Goal: Find specific page/section: Find specific page/section

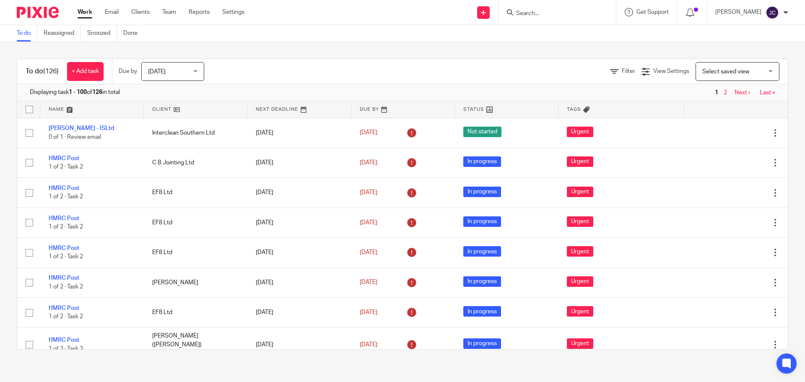
click at [539, 11] on input "Search" at bounding box center [552, 14] width 75 height 8
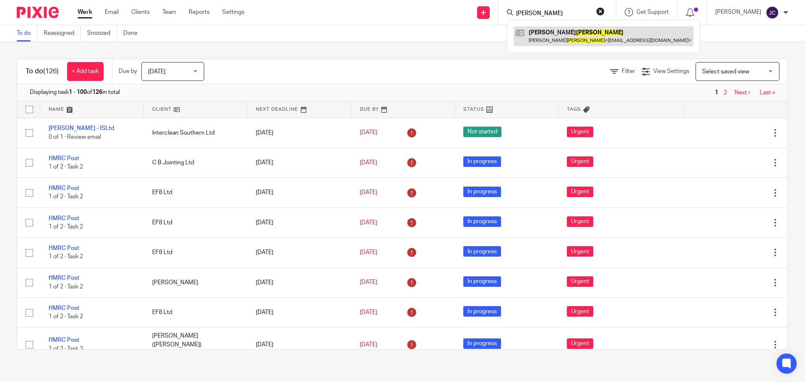
type input "[PERSON_NAME]"
click at [545, 34] on link at bounding box center [603, 35] width 180 height 19
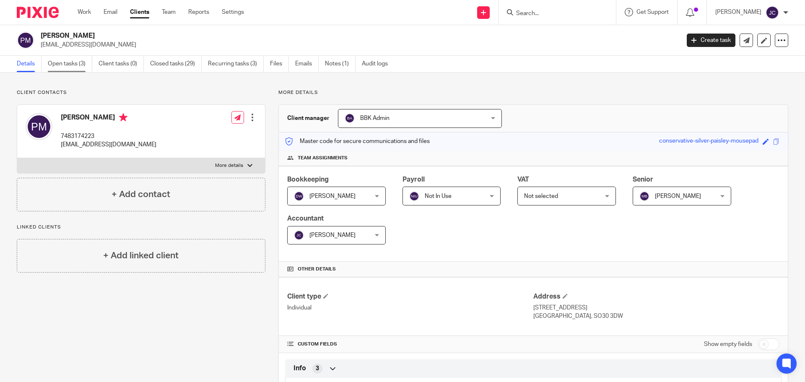
click at [66, 69] on link "Open tasks (3)" at bounding box center [70, 64] width 44 height 16
